Goal: Transaction & Acquisition: Book appointment/travel/reservation

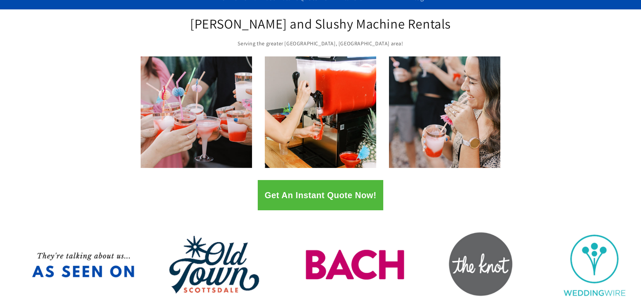
scroll to position [67, 0]
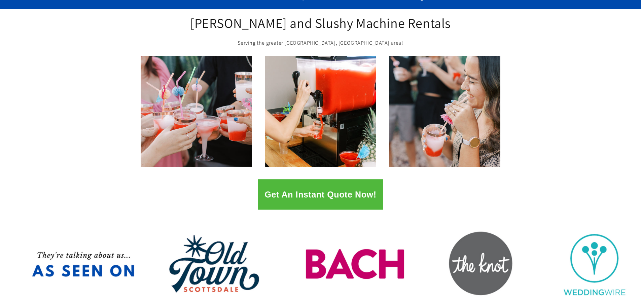
click at [324, 192] on button "Get An Instant Quote Now!" at bounding box center [320, 195] width 125 height 30
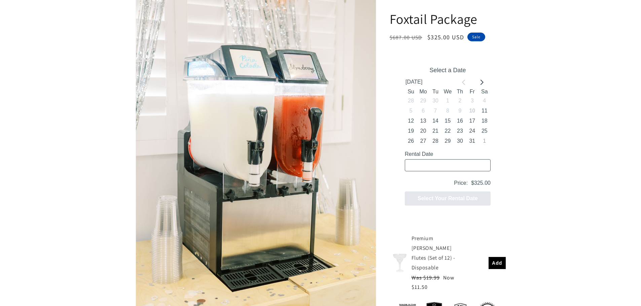
scroll to position [135, 0]
click at [486, 132] on button "25" at bounding box center [484, 131] width 12 height 10
type input "10/25/2025 / 4 spaces"
